Goal: Task Accomplishment & Management: Manage account settings

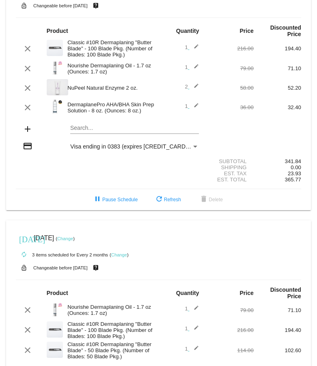
scroll to position [51, 0]
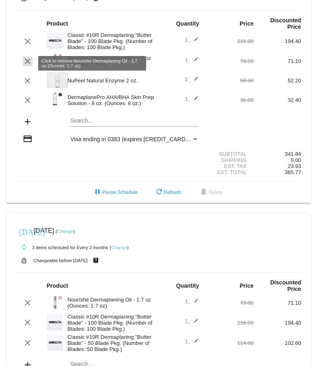
click at [27, 66] on mat-icon "clear" at bounding box center [28, 61] width 10 height 10
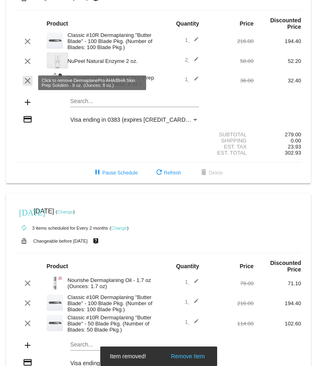
click at [27, 81] on mat-icon "clear" at bounding box center [28, 81] width 10 height 10
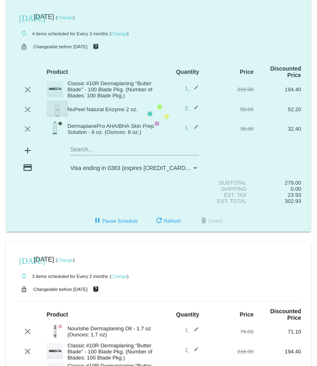
scroll to position [0, 0]
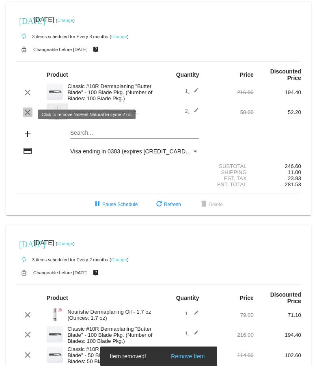
click at [24, 114] on mat-icon "clear" at bounding box center [28, 112] width 10 height 10
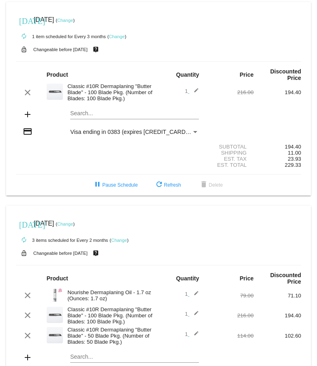
click at [196, 91] on mat-icon "edit" at bounding box center [194, 93] width 10 height 10
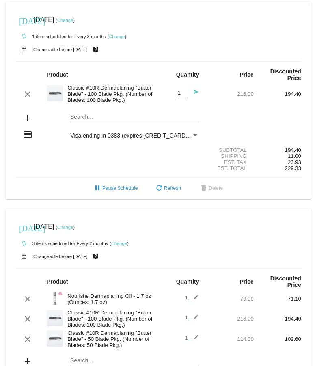
type input "2"
click at [184, 92] on input "2" at bounding box center [183, 93] width 10 height 6
click at [194, 94] on mat-icon "send" at bounding box center [194, 94] width 10 height 10
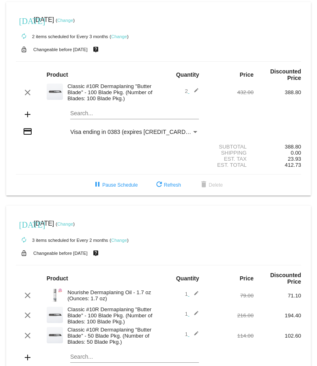
click at [86, 118] on mat-card "[DATE] [DATE] ( Change ) autorenew 2 items scheduled for Every 3 months ( Chang…" at bounding box center [158, 98] width 305 height 193
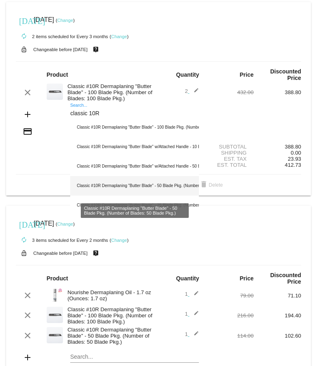
type input "classic 10R"
click at [106, 187] on div "Classic #10R Dermaplaning "Butter Blade" - 50 Blade Pkg. (Number of Blades: 50 …" at bounding box center [134, 185] width 129 height 19
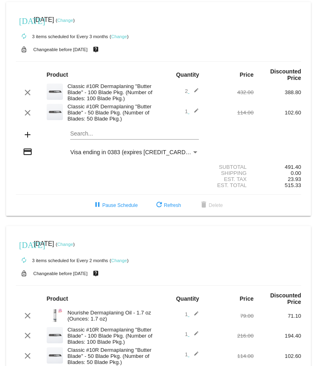
click at [188, 94] on span "2 edit" at bounding box center [192, 91] width 14 height 6
click at [188, 89] on span "2 edit" at bounding box center [192, 91] width 14 height 6
click at [196, 91] on mat-icon "edit" at bounding box center [194, 93] width 10 height 10
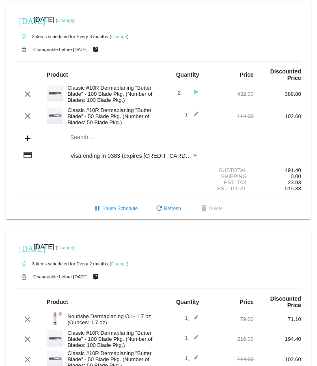
type input "1"
click at [184, 95] on input "1" at bounding box center [183, 93] width 10 height 6
click at [195, 91] on mat-icon "send" at bounding box center [194, 94] width 10 height 10
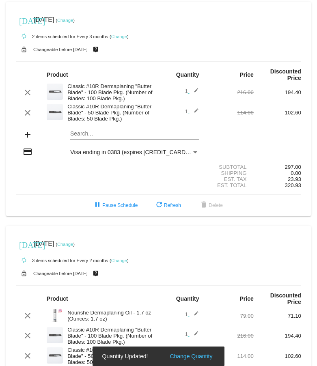
click at [235, 131] on div "add Search..." at bounding box center [158, 135] width 285 height 23
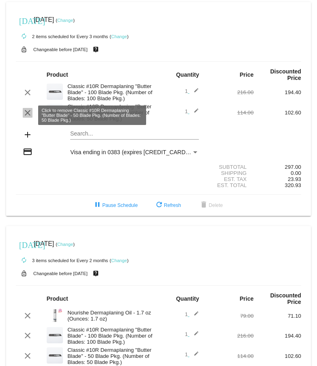
click at [28, 113] on mat-icon "clear" at bounding box center [28, 113] width 10 height 10
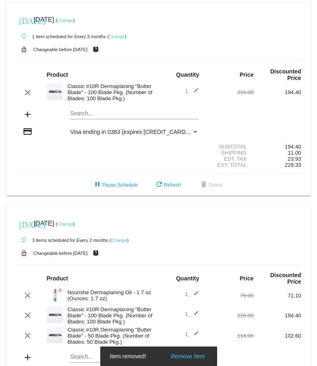
click at [197, 91] on mat-icon "edit" at bounding box center [194, 93] width 10 height 10
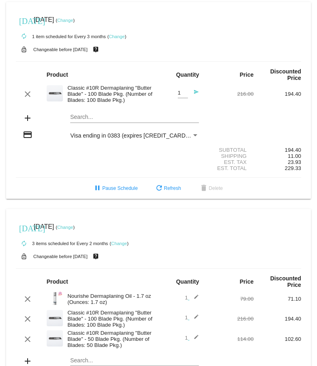
type input "2"
click at [185, 91] on input "2" at bounding box center [183, 93] width 10 height 6
click at [195, 94] on mat-icon "send" at bounding box center [194, 94] width 10 height 10
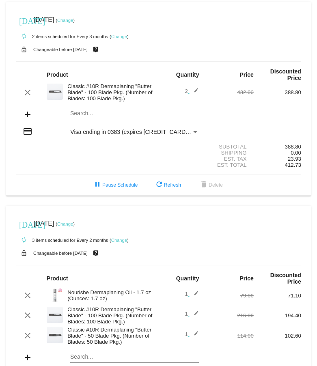
click at [73, 20] on link "Change" at bounding box center [65, 20] width 16 height 5
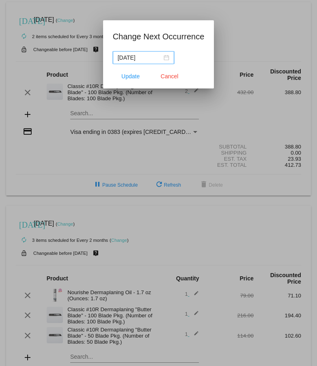
click at [136, 56] on input "[DATE]" at bounding box center [140, 57] width 44 height 9
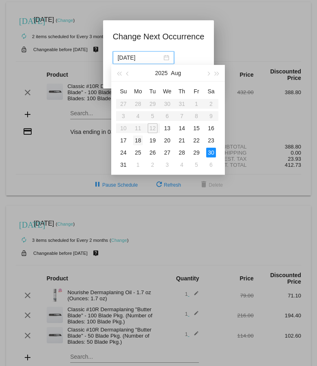
click at [140, 140] on div "18" at bounding box center [138, 140] width 10 height 10
type input "[DATE]"
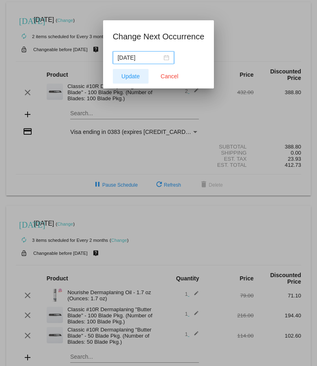
click at [125, 76] on span "Update" at bounding box center [130, 76] width 18 height 6
